Goal: Information Seeking & Learning: Learn about a topic

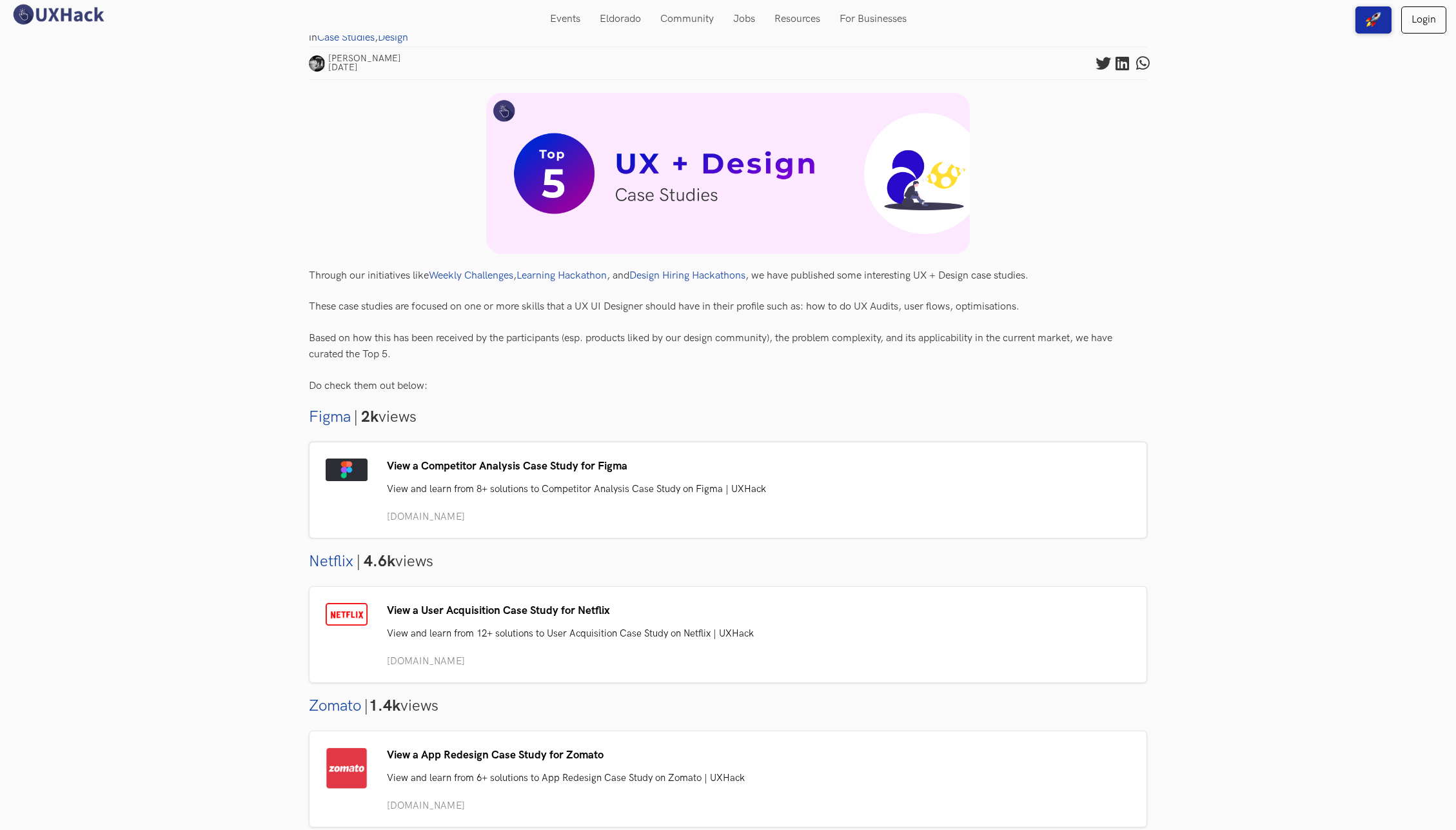
scroll to position [255, 0]
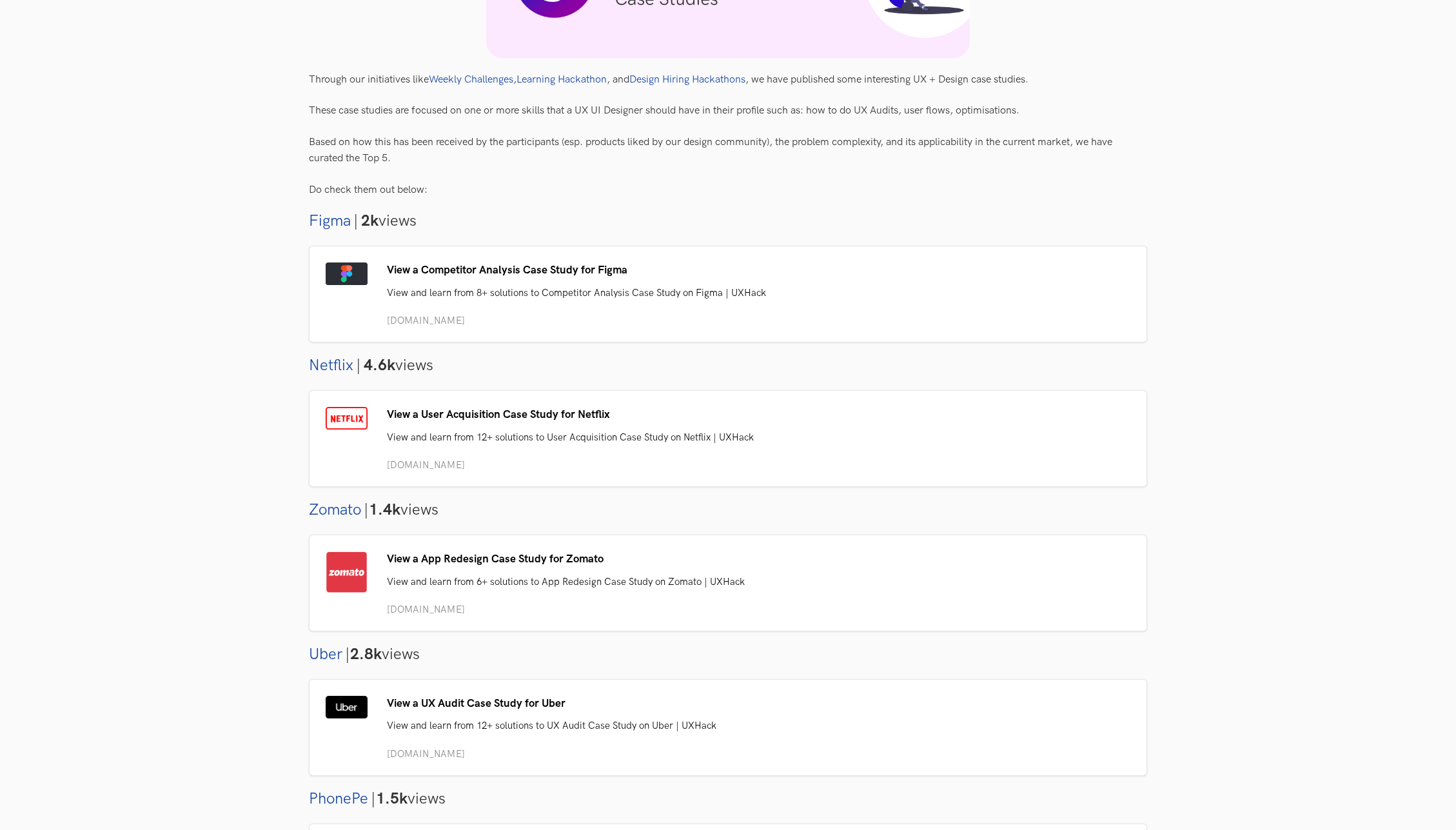
click at [641, 368] on div "Netflix | 4.6k views" at bounding box center [728, 366] width 838 height 26
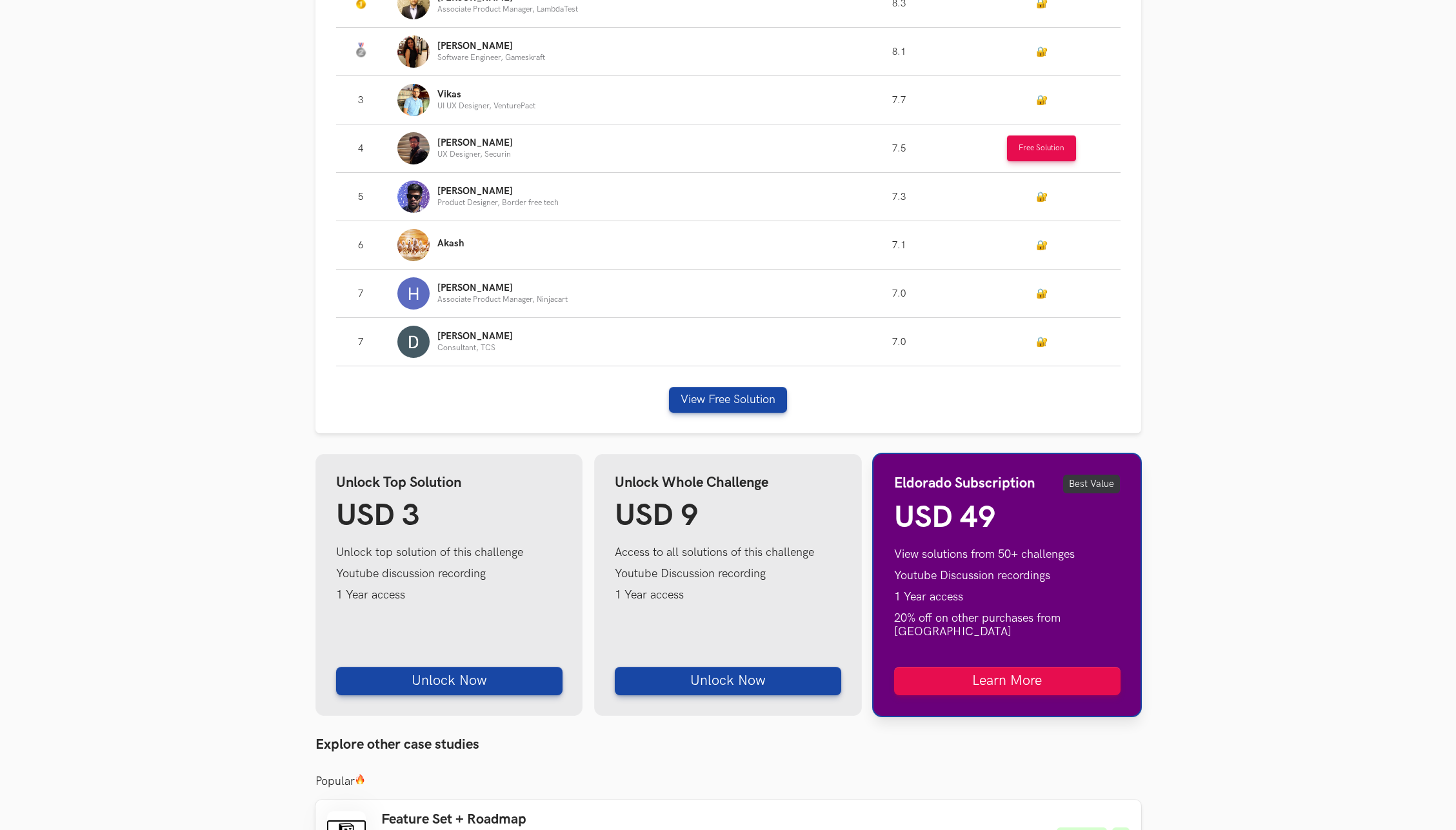
scroll to position [968, 0]
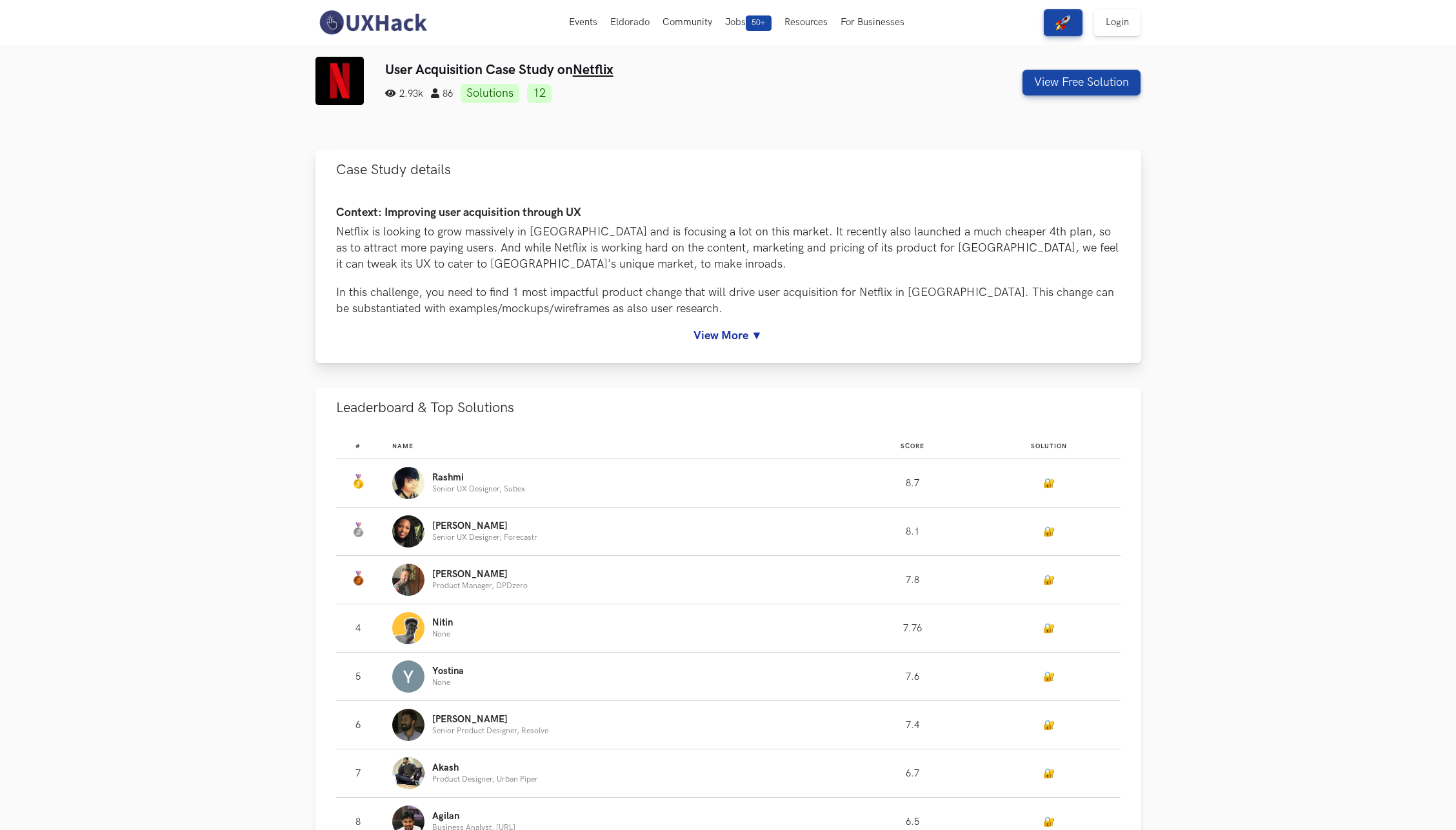
click at [744, 343] on div "Context: Improving user acquisition through UX Netflix is looking to grow massi…" at bounding box center [728, 276] width 826 height 173
click at [742, 334] on link "View More ▼" at bounding box center [728, 336] width 784 height 14
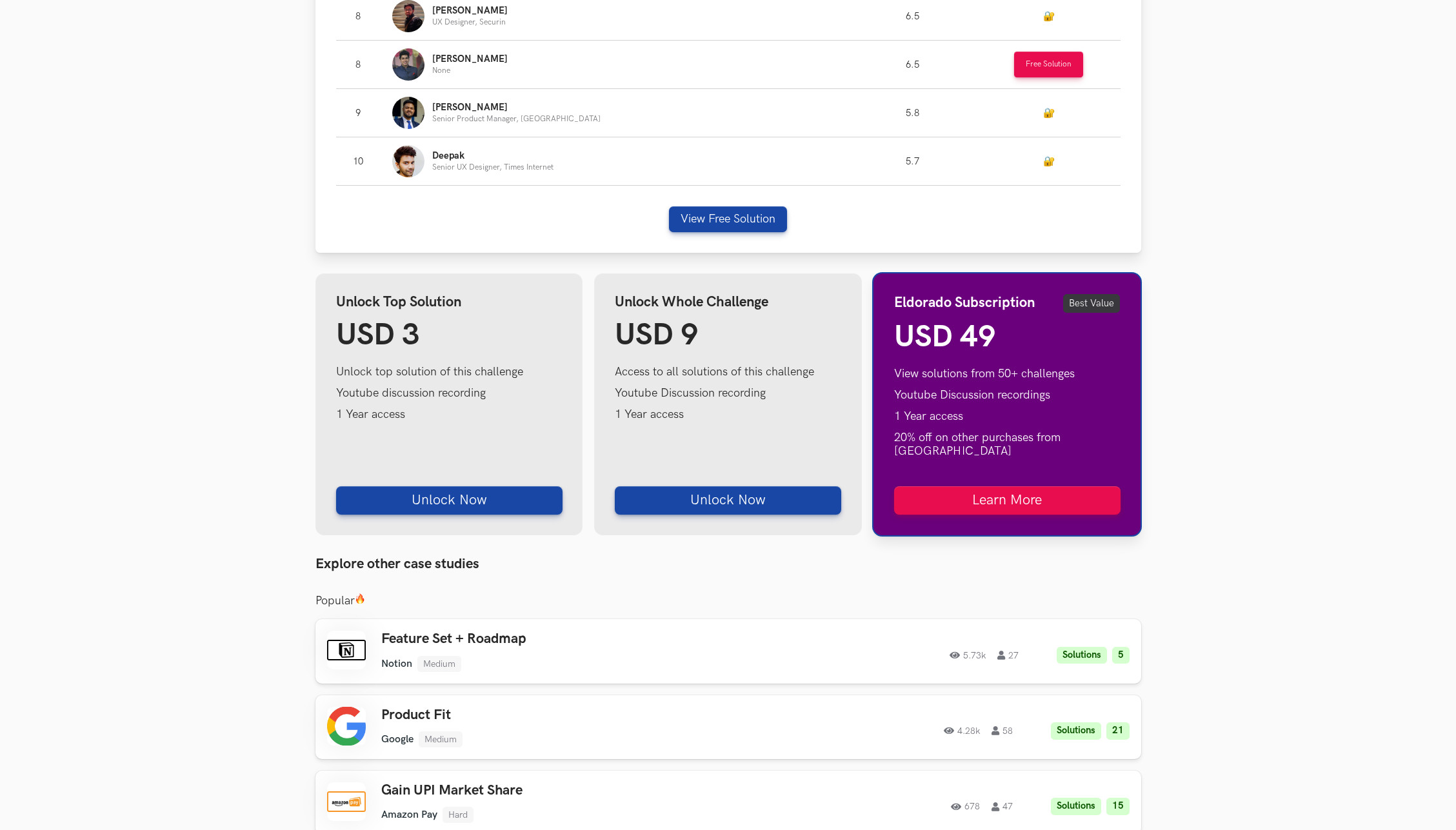
scroll to position [1818, 0]
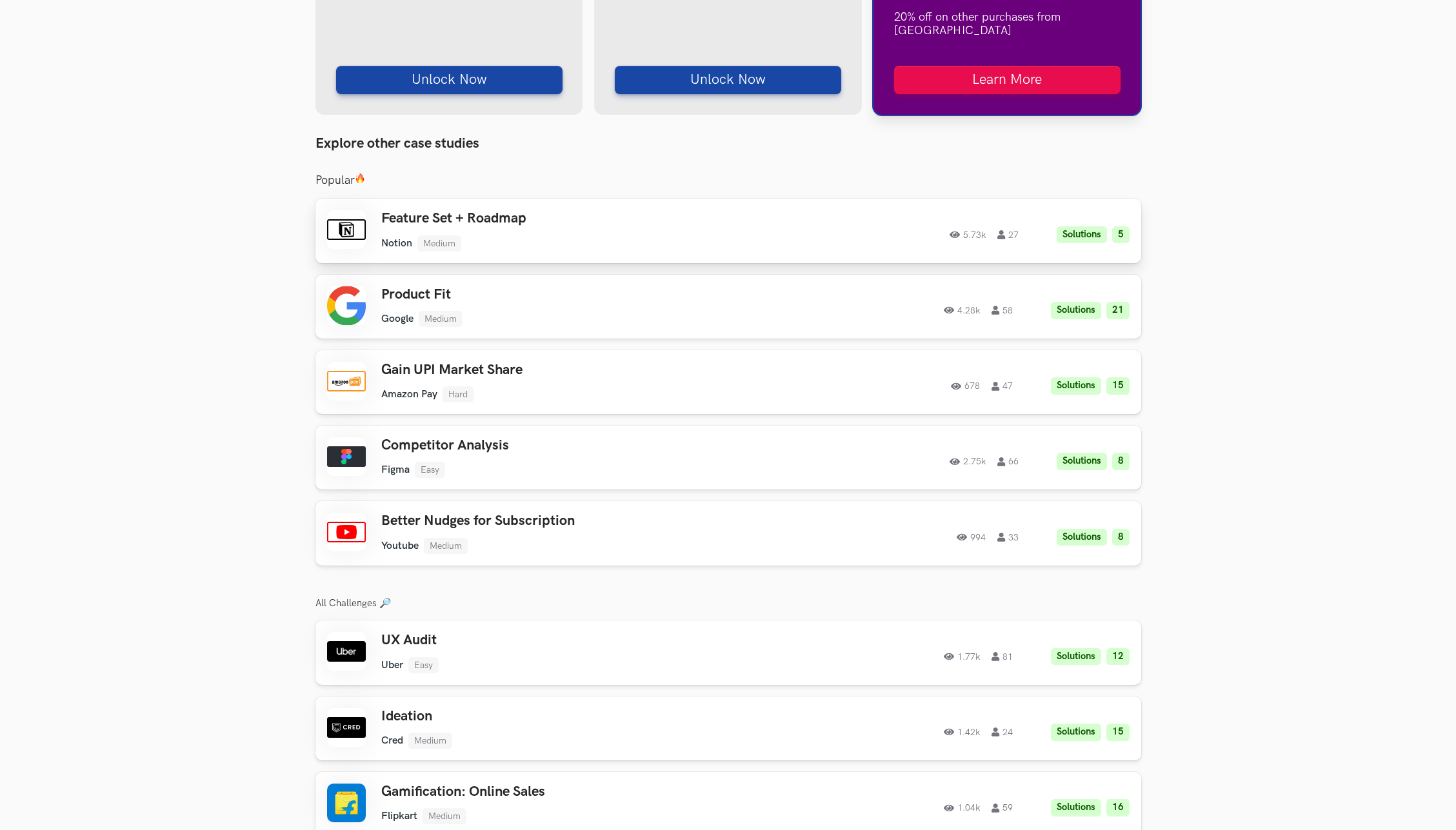
click at [711, 236] on ul "Notion Medium" at bounding box center [564, 244] width 366 height 16
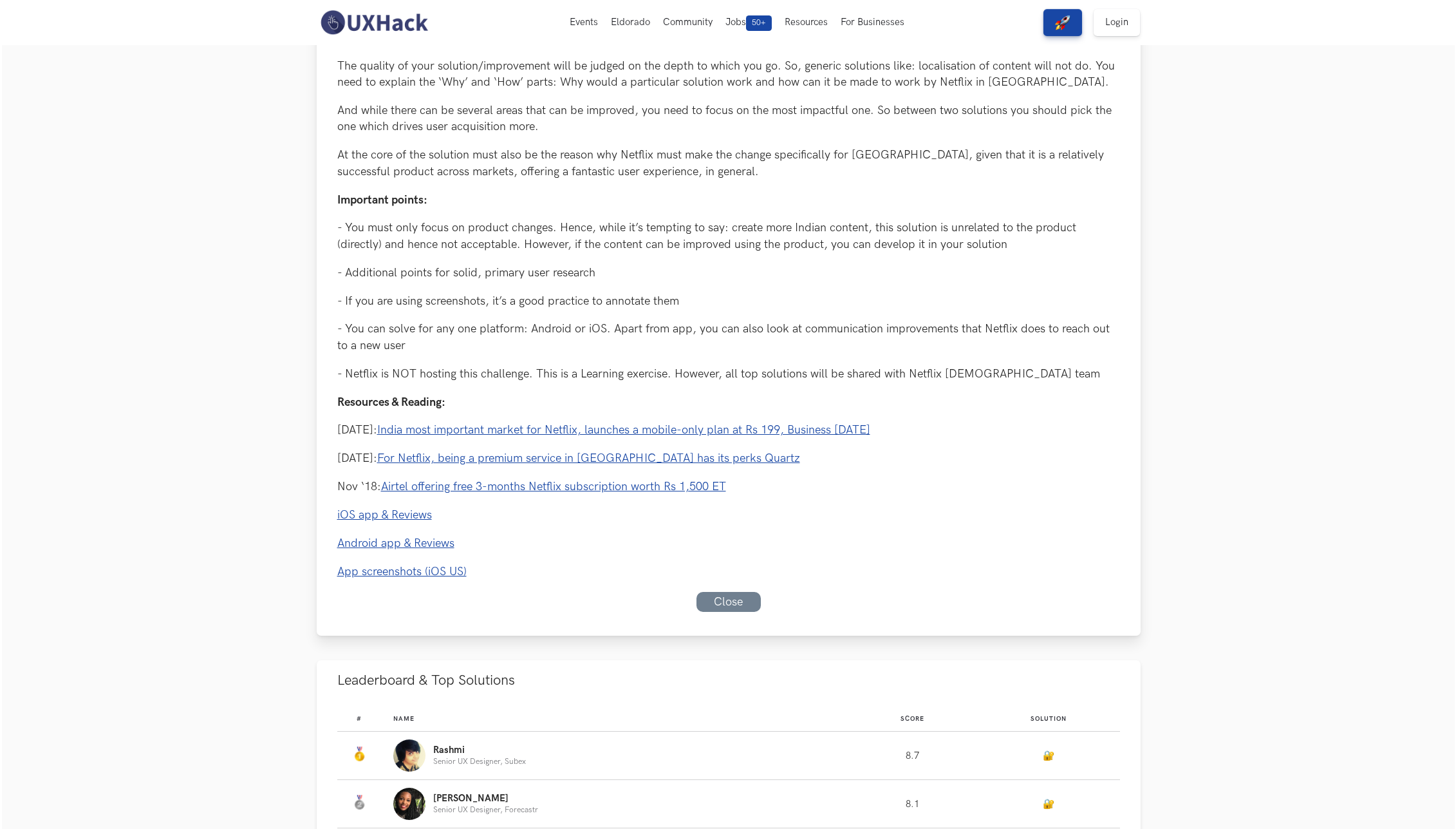
scroll to position [0, 0]
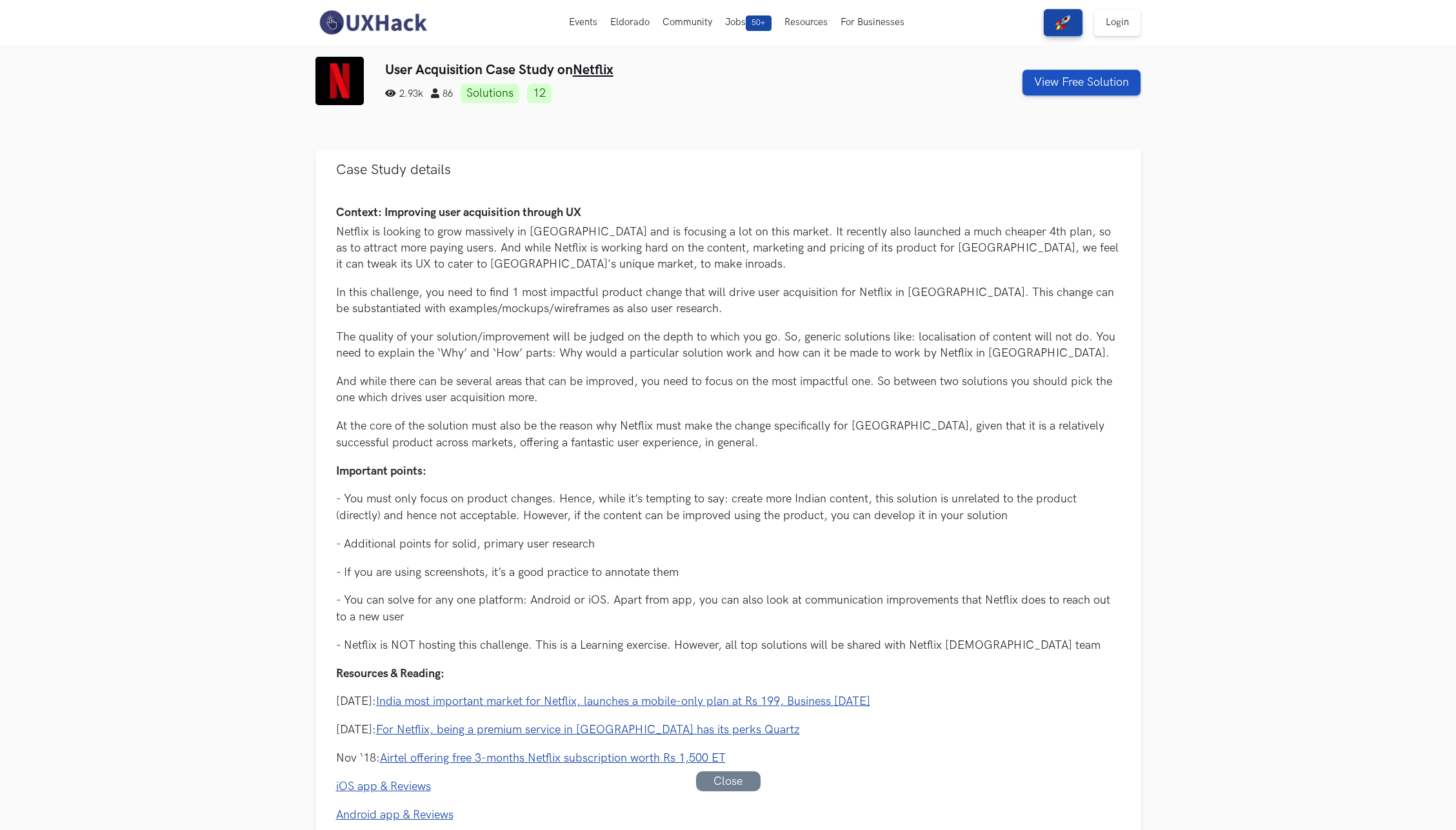
click at [1052, 79] on button "View Free Solution" at bounding box center [1082, 83] width 118 height 26
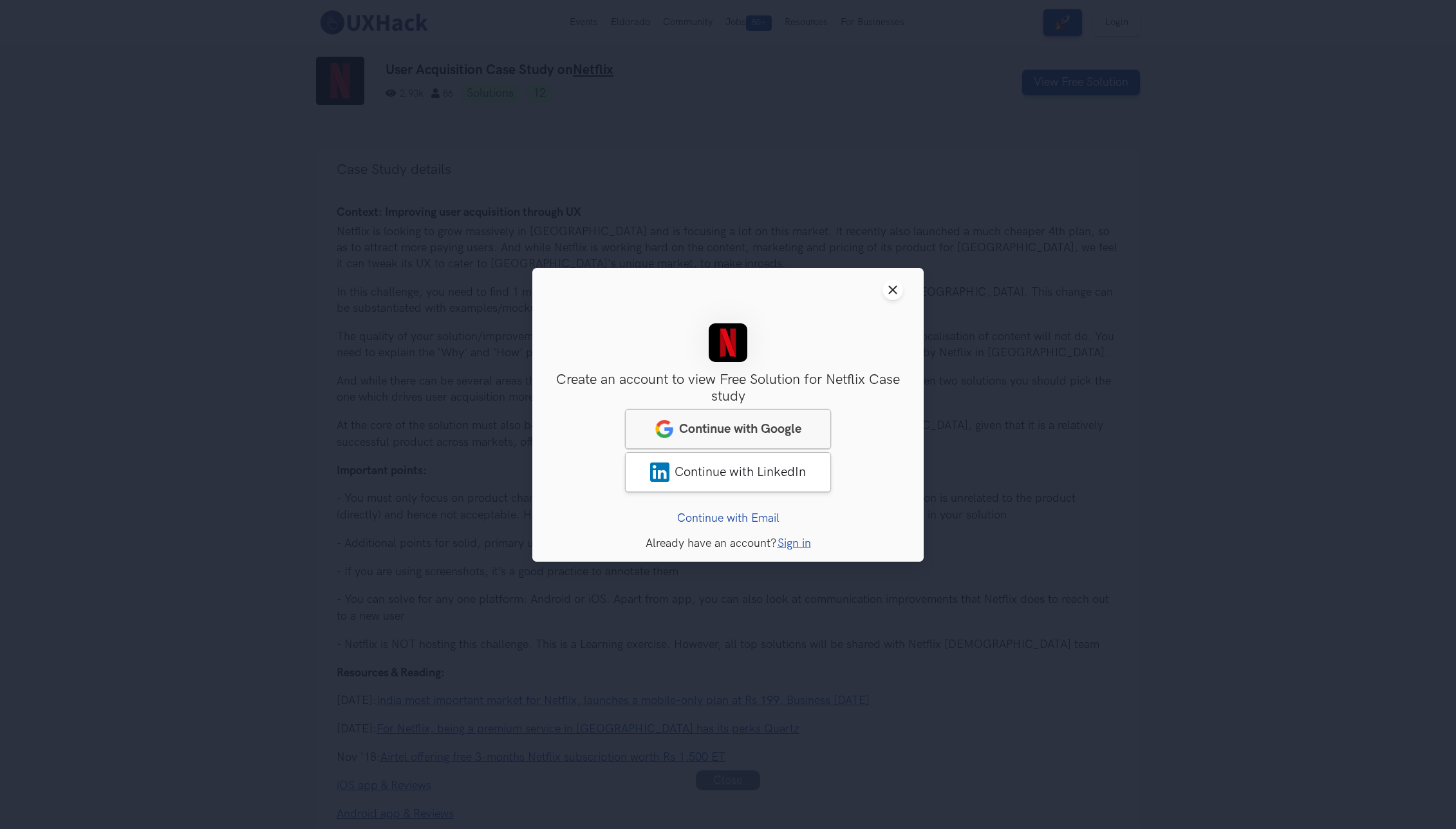
click at [723, 425] on span "Continue with Google" at bounding box center [740, 428] width 122 height 16
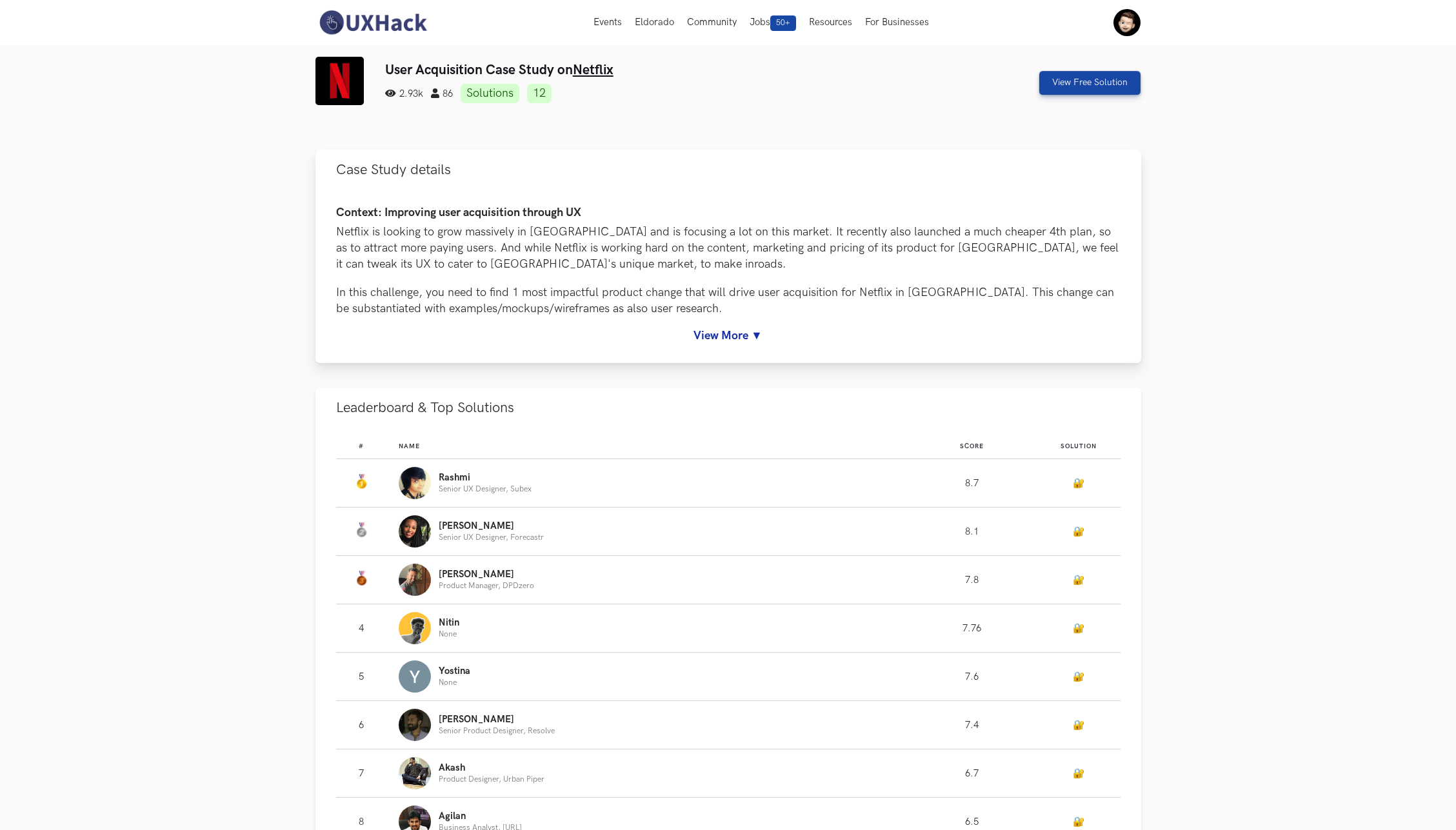
click at [732, 339] on link "View More ▼" at bounding box center [728, 336] width 784 height 14
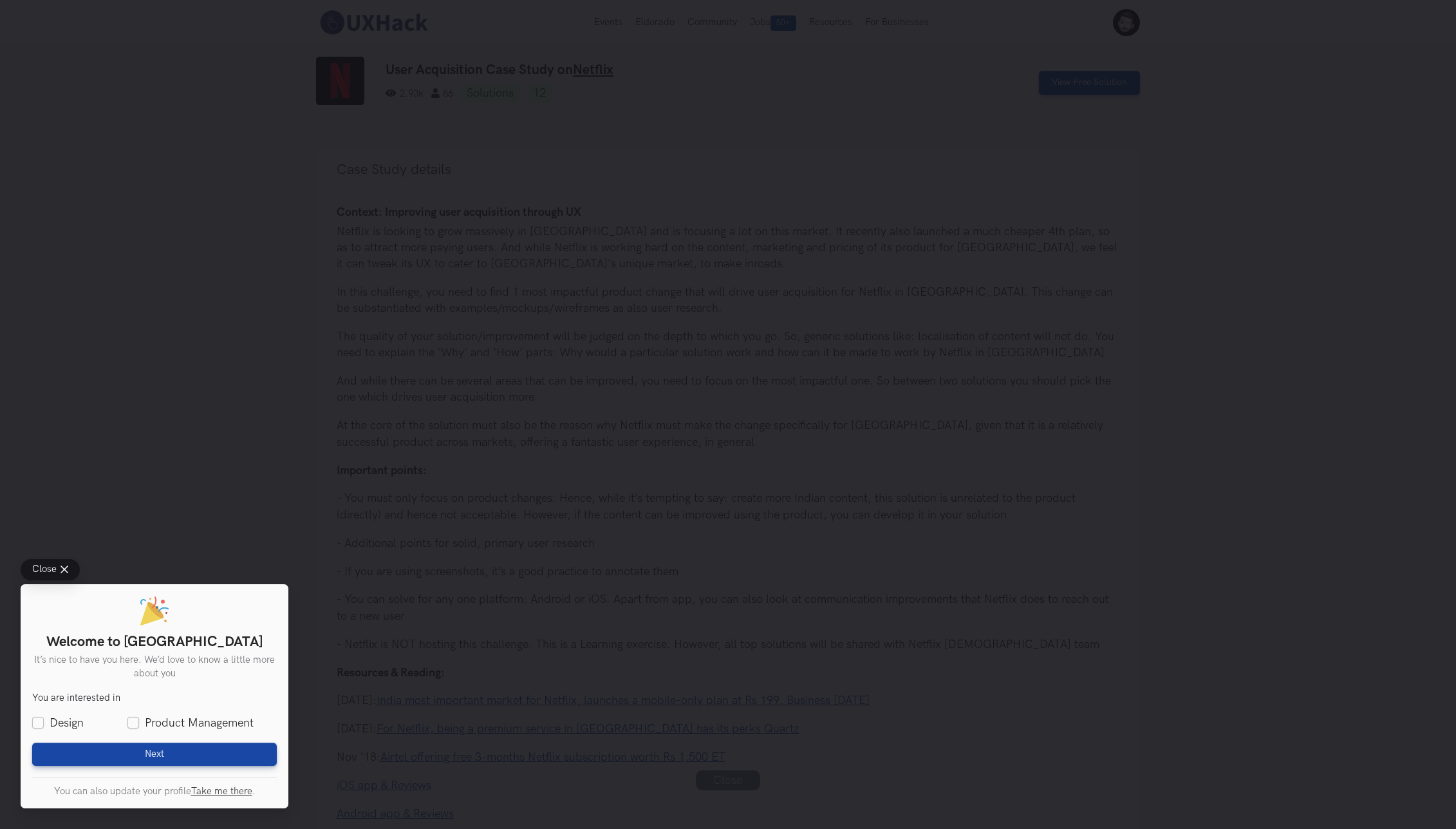
click at [422, 430] on div "Close Welcome to UXHack It’s nice to have you here. We’d love to know a little …" at bounding box center [728, 414] width 1456 height 829
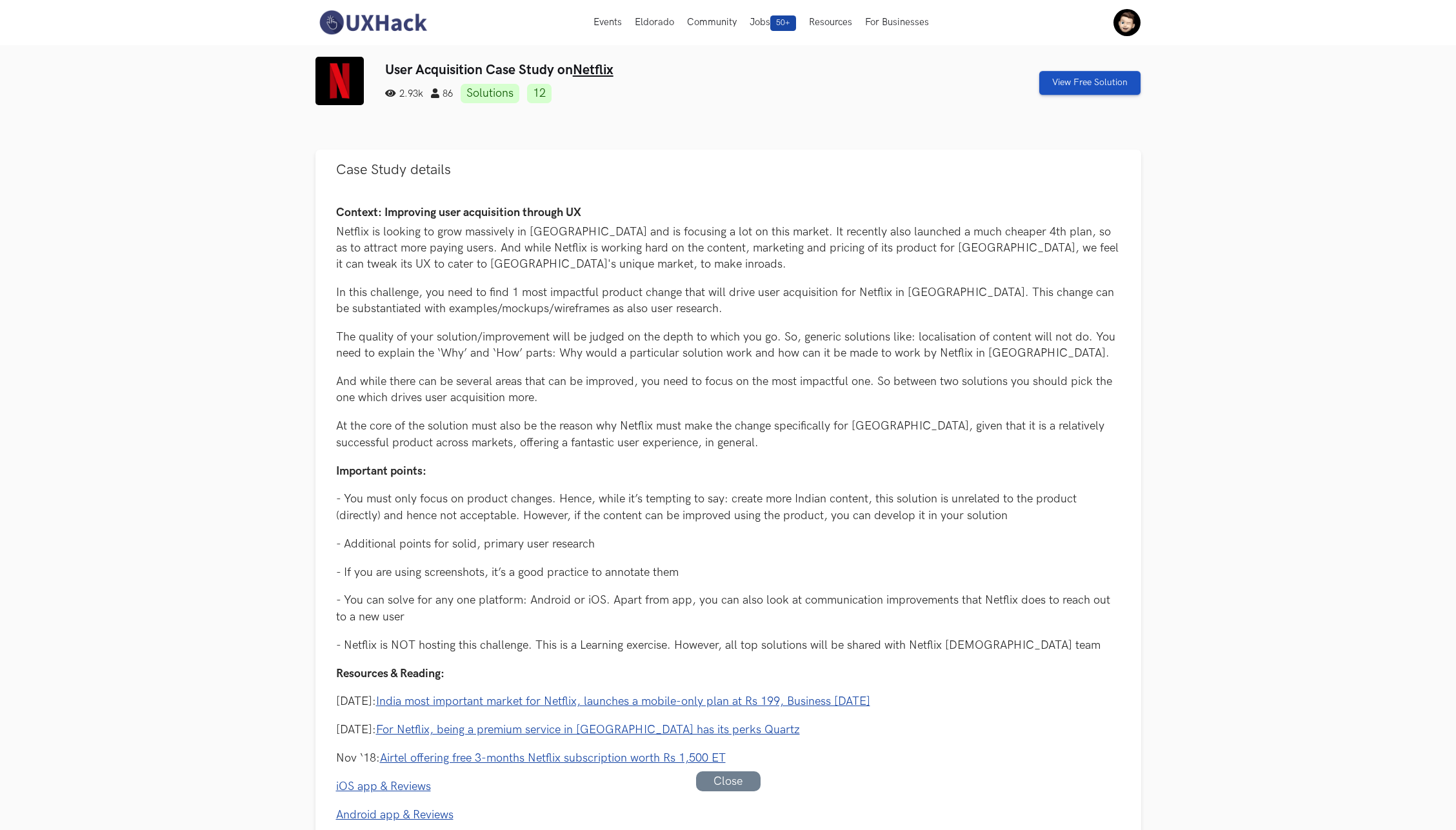
click at [1092, 83] on link "View Free Solution" at bounding box center [1090, 83] width 102 height 24
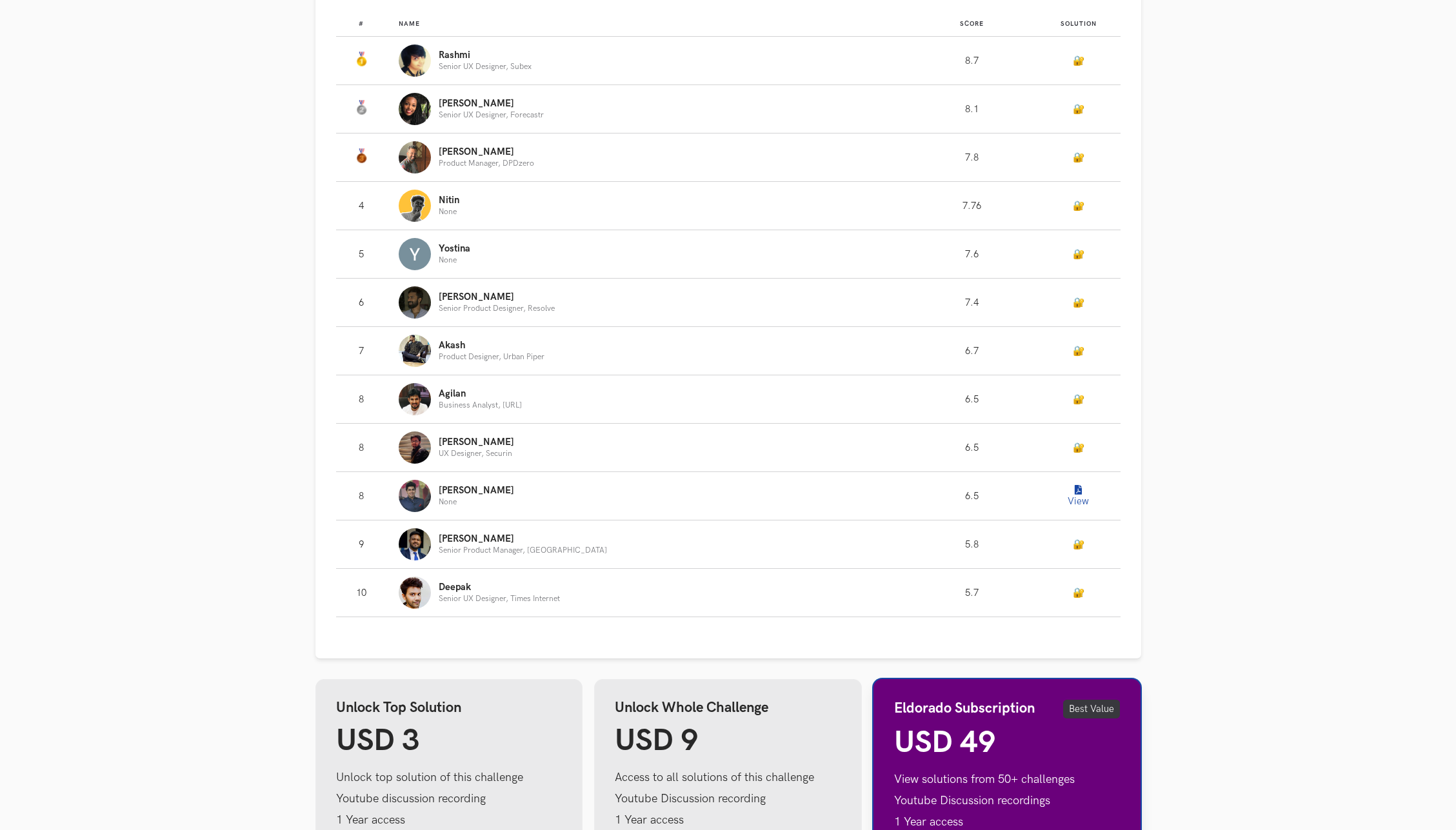
scroll to position [973, 0]
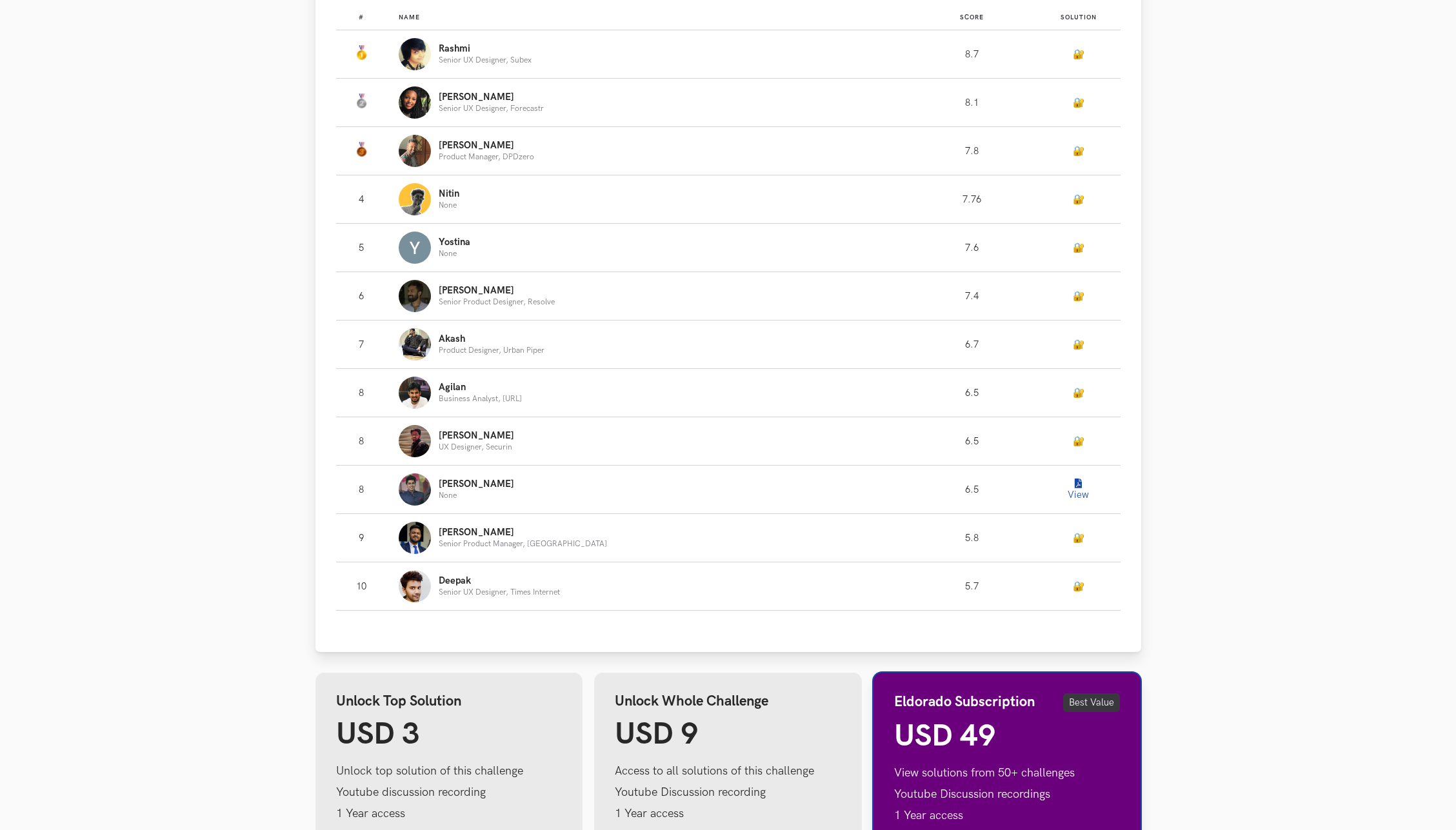
click at [1065, 484] on button "View" at bounding box center [1078, 489] width 26 height 26
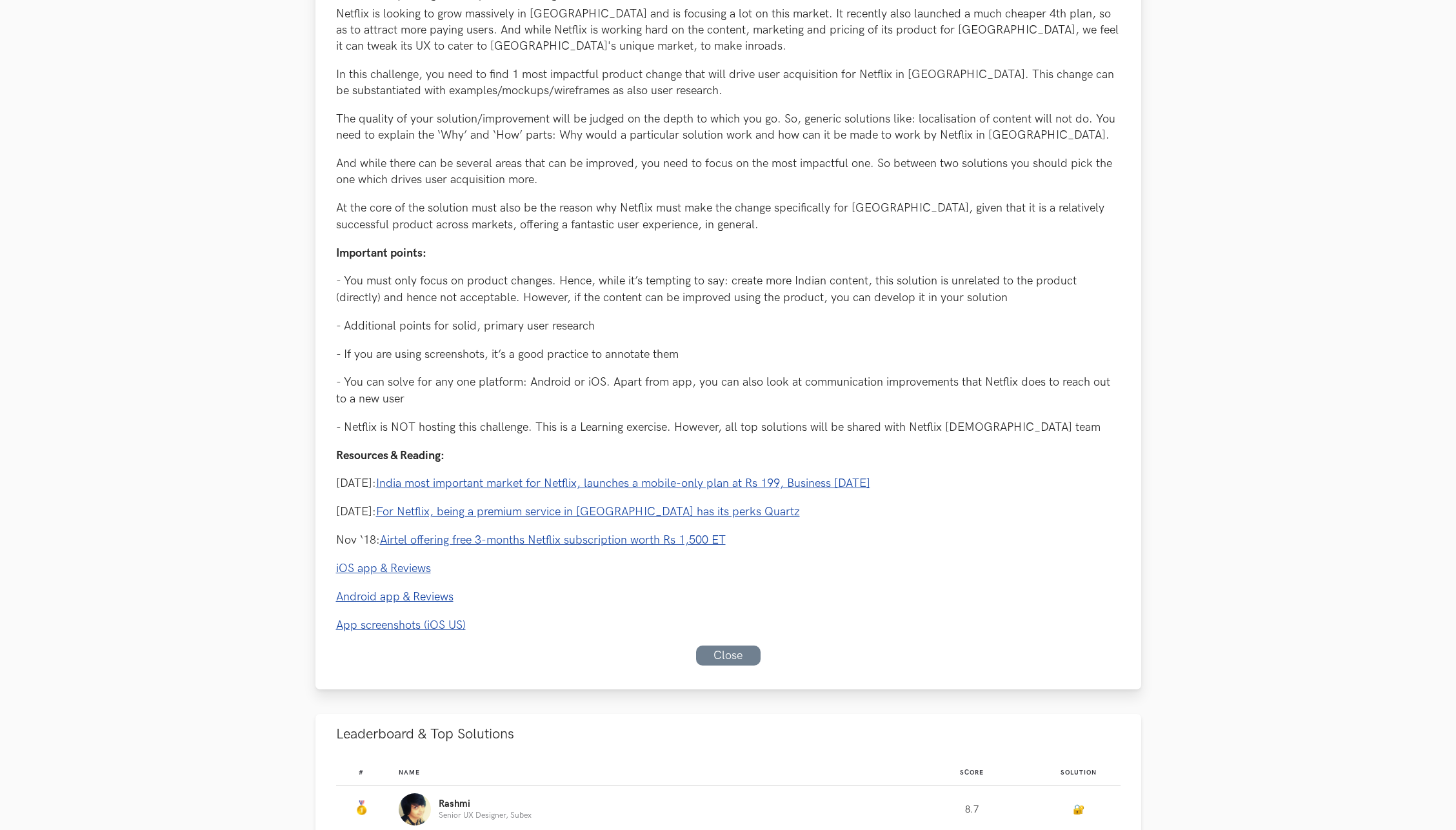
scroll to position [219, 0]
